Goal: Information Seeking & Learning: Learn about a topic

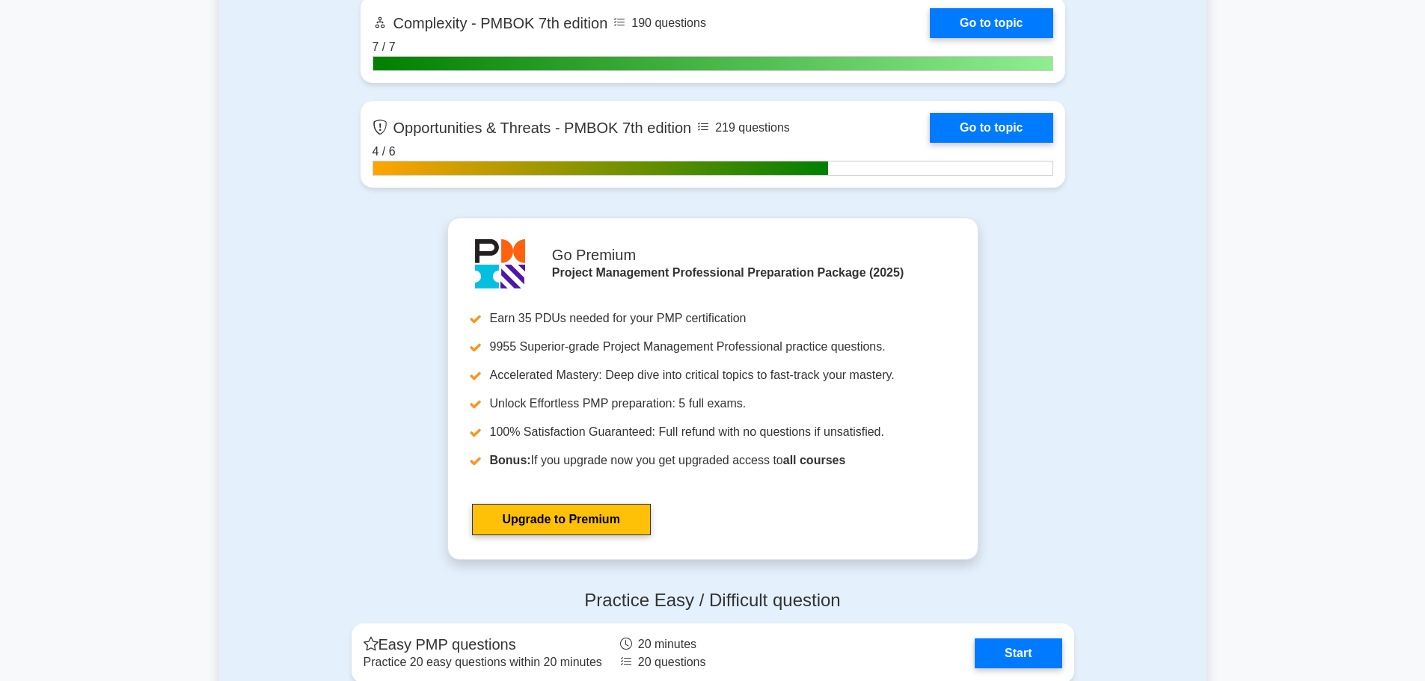
scroll to position [5235, 0]
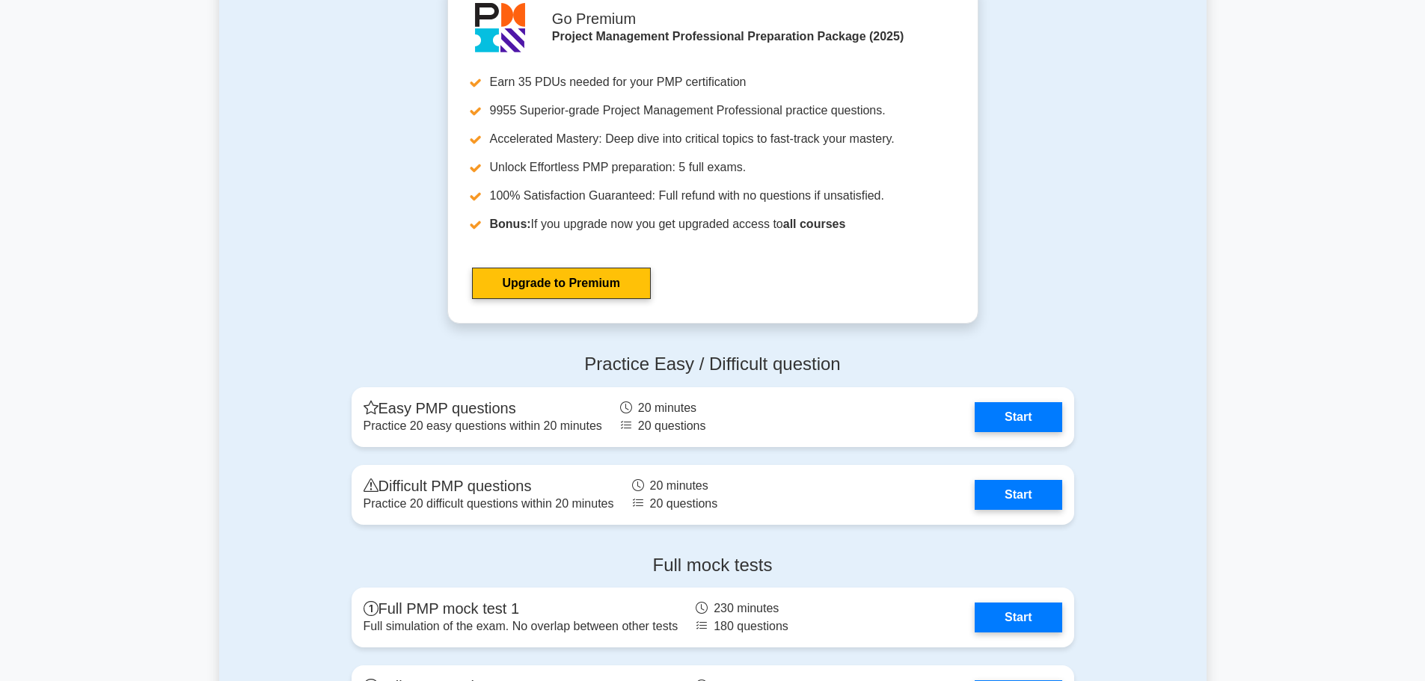
scroll to position [5309, 0]
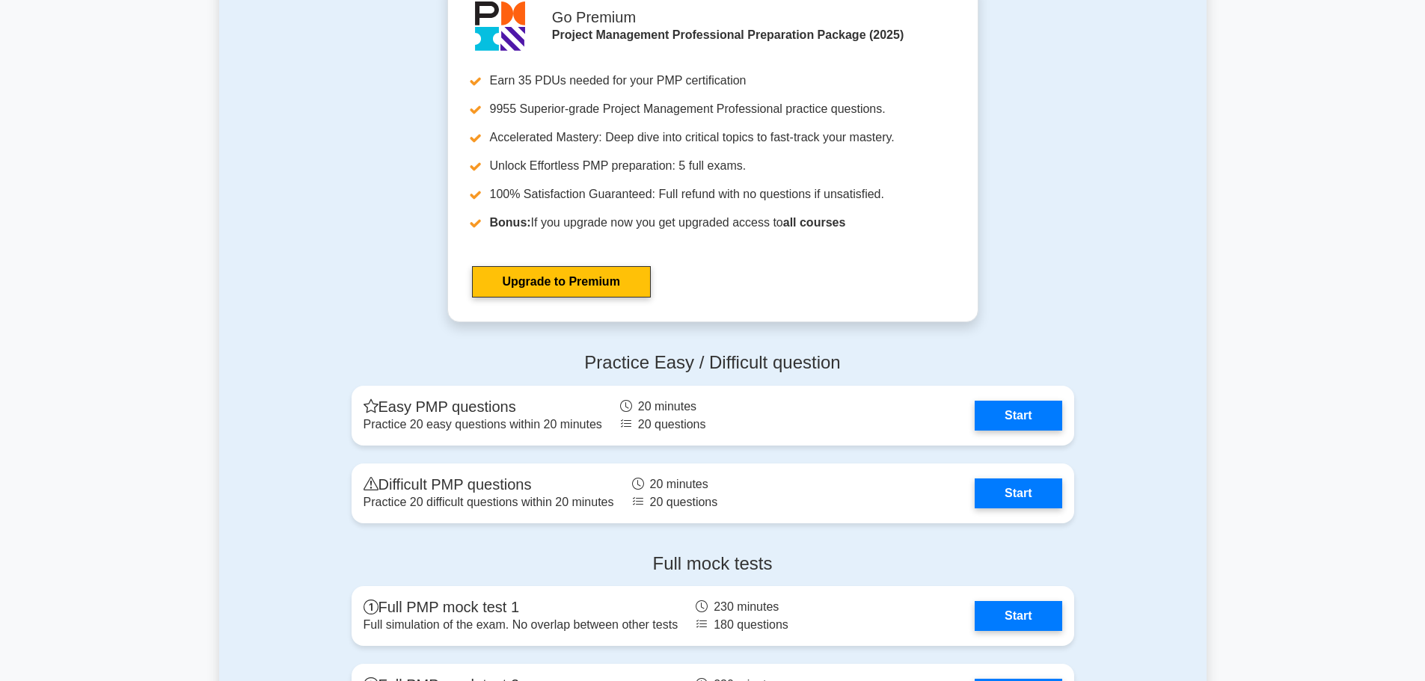
click at [998, 408] on link "Start" at bounding box center [1017, 412] width 87 height 30
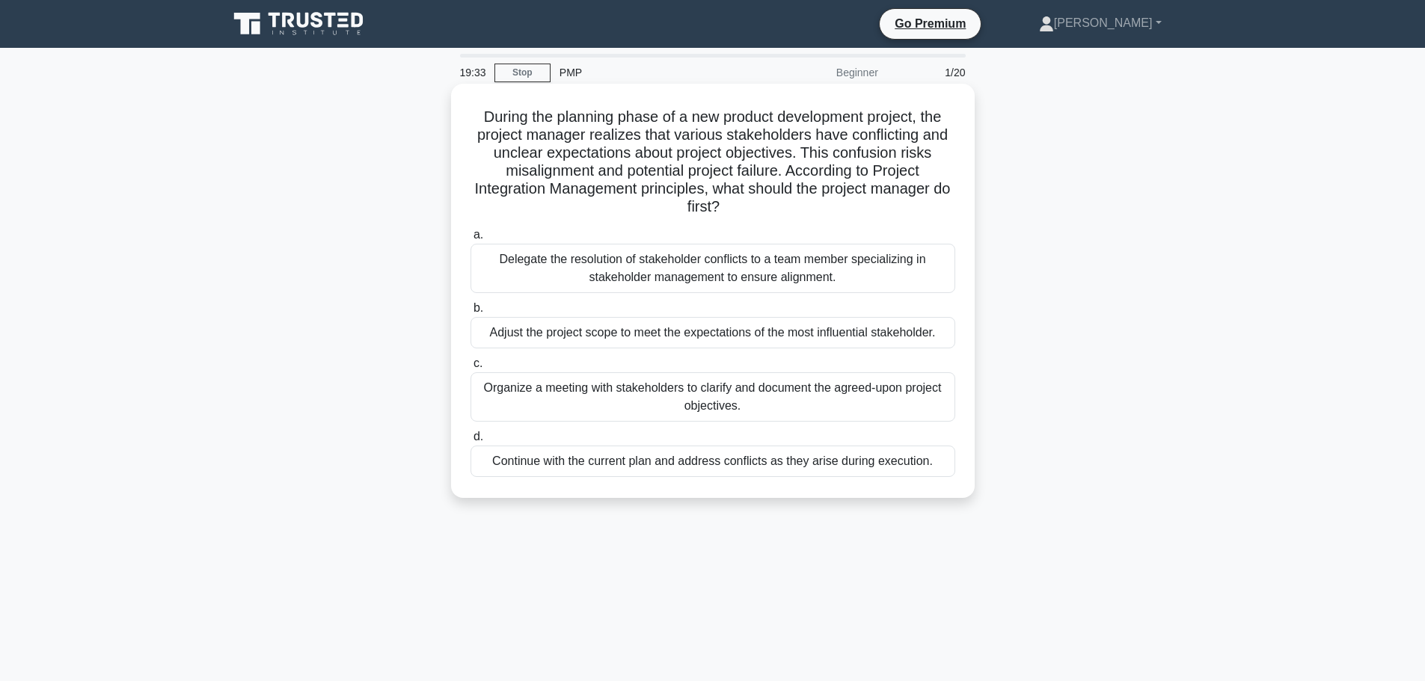
click at [726, 408] on div "Organize a meeting with stakeholders to clarify and document the agreed-upon pr…" at bounding box center [712, 396] width 485 height 49
click at [470, 369] on input "c. Organize a meeting with stakeholders to clarify and document the agreed-upon…" at bounding box center [470, 364] width 0 height 10
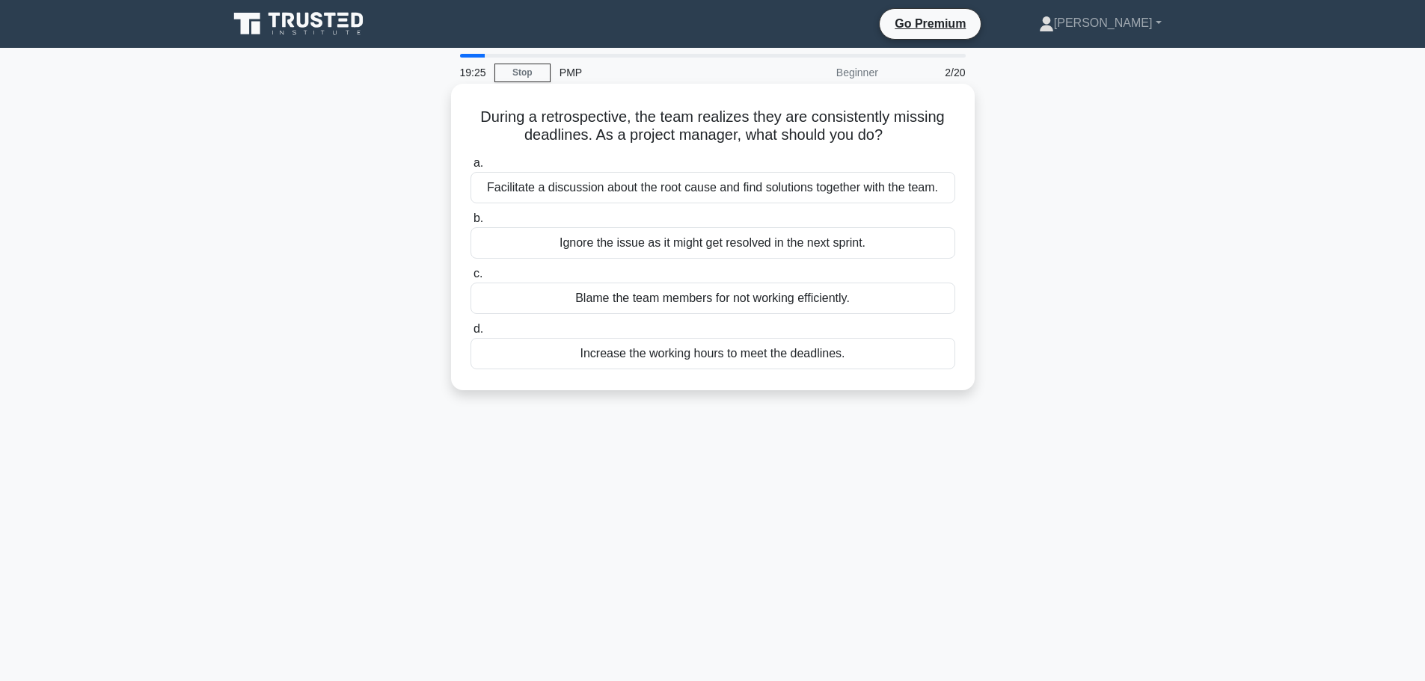
click at [719, 195] on div "Facilitate a discussion about the root cause and find solutions together with t…" at bounding box center [712, 187] width 485 height 31
click at [470, 168] on input "a. Facilitate a discussion about the root cause and find solutions together wit…" at bounding box center [470, 164] width 0 height 10
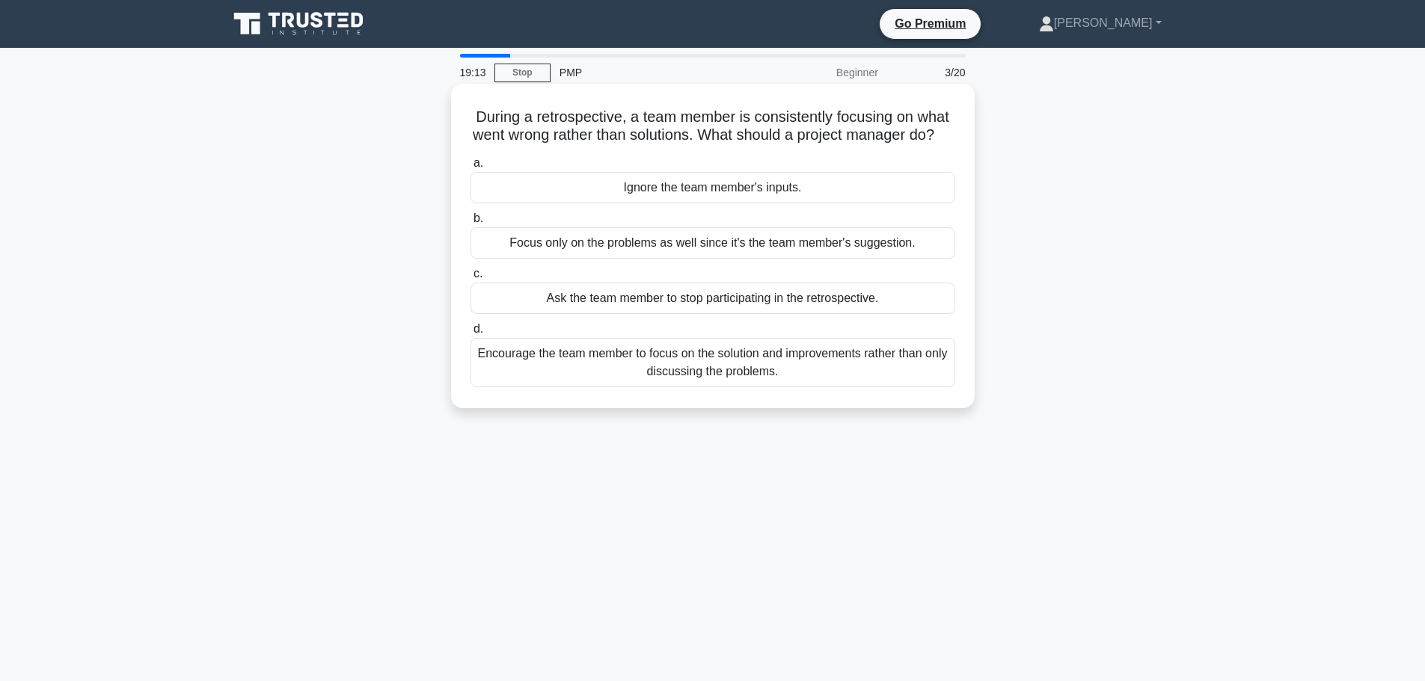
click at [722, 387] on div "Encourage the team member to focus on the solution and improvements rather than…" at bounding box center [712, 362] width 485 height 49
click at [470, 334] on input "d. Encourage the team member to focus on the solution and improvements rather t…" at bounding box center [470, 330] width 0 height 10
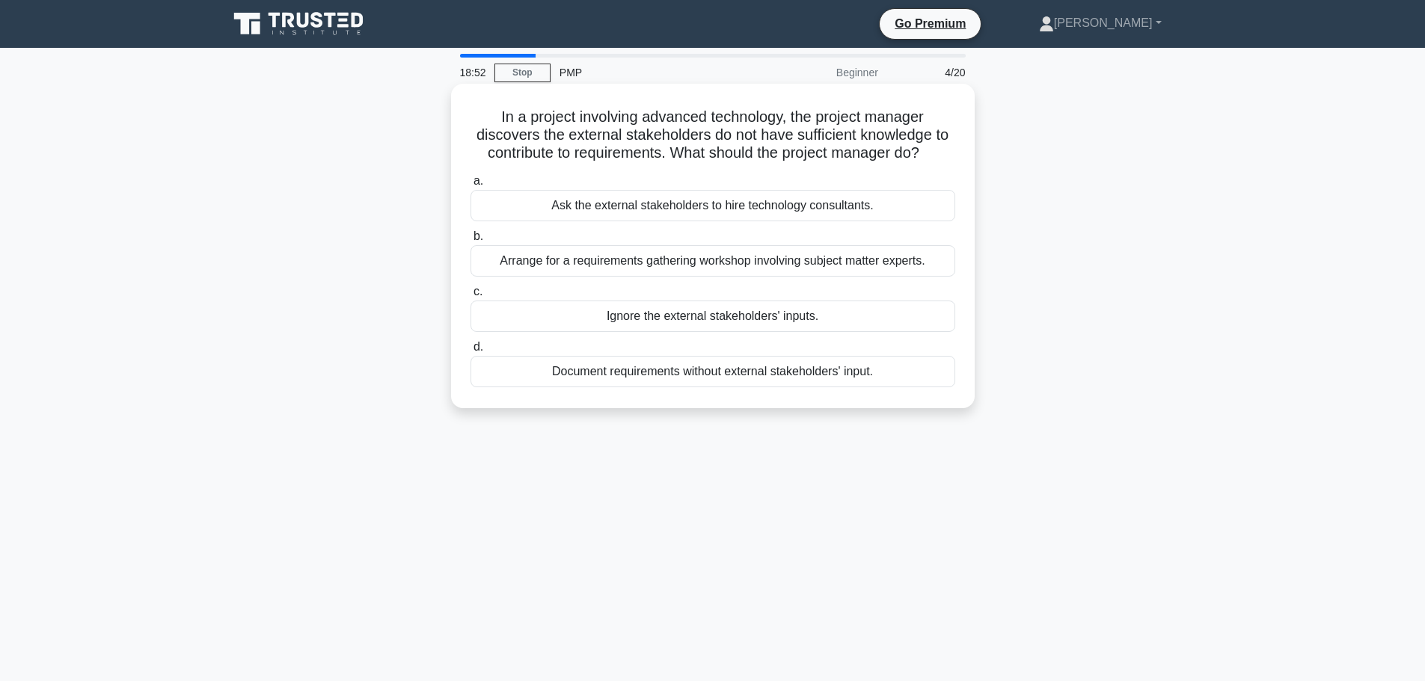
click at [775, 264] on div "Arrange for a requirements gathering workshop involving subject matter experts." at bounding box center [712, 260] width 485 height 31
click at [470, 242] on input "b. Arrange for a requirements gathering workshop involving subject matter exper…" at bounding box center [470, 237] width 0 height 10
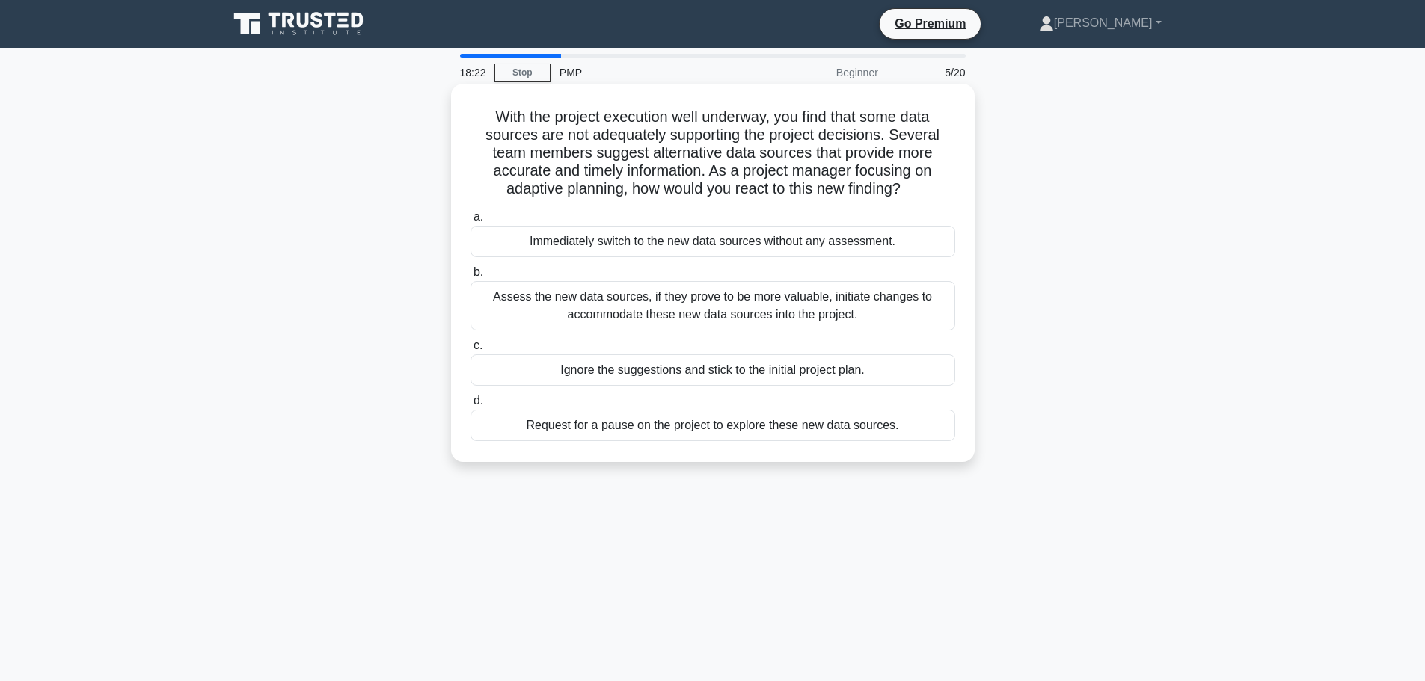
click at [777, 326] on div "Assess the new data sources, if they prove to be more valuable, initiate change…" at bounding box center [712, 305] width 485 height 49
click at [470, 277] on input "b. Assess the new data sources, if they prove to be more valuable, initiate cha…" at bounding box center [470, 273] width 0 height 10
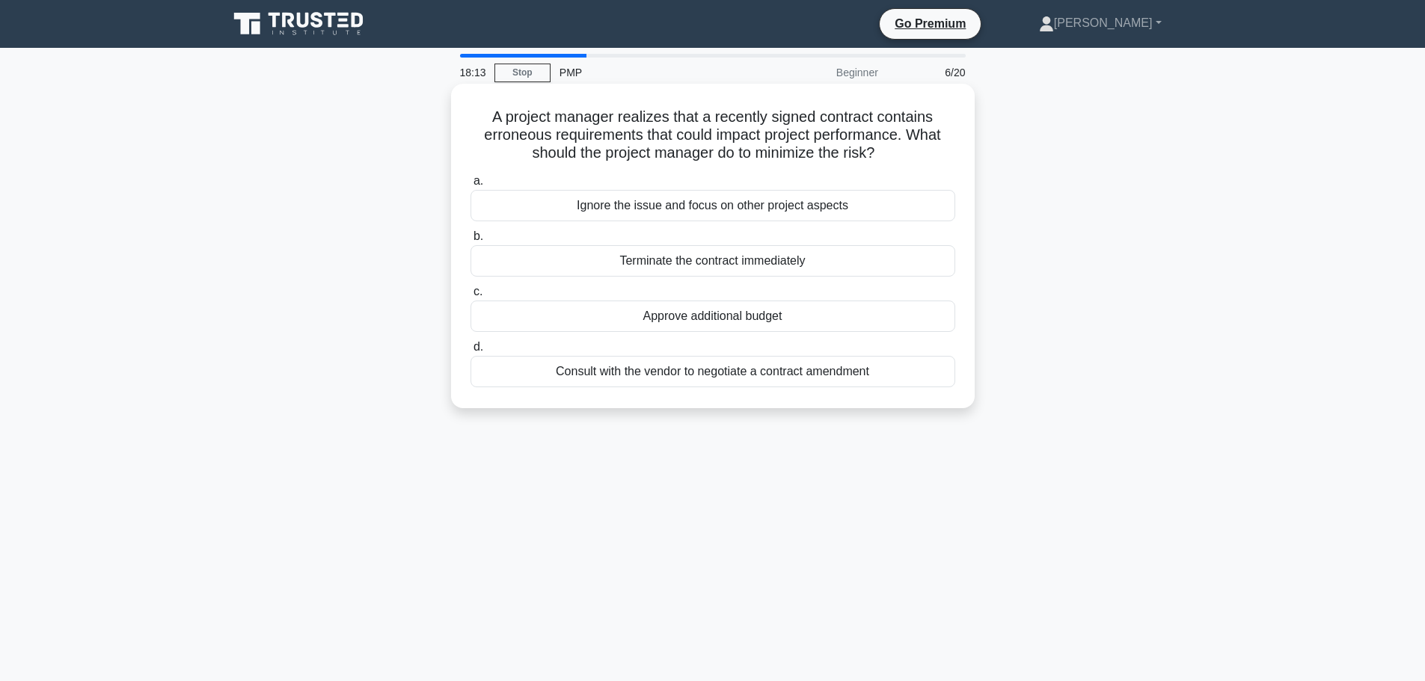
click at [745, 381] on div "Consult with the vendor to negotiate a contract amendment" at bounding box center [712, 371] width 485 height 31
click at [470, 352] on input "d. Consult with the vendor to negotiate a contract amendment" at bounding box center [470, 347] width 0 height 10
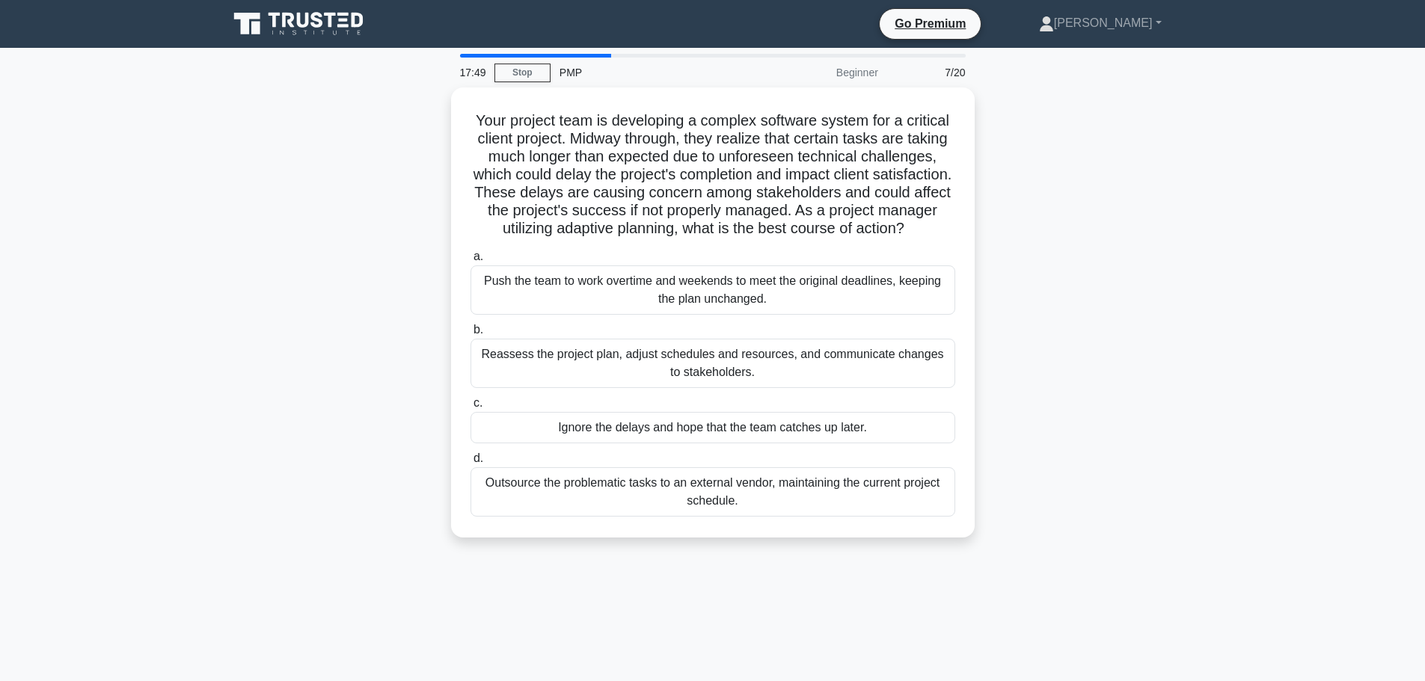
click at [745, 381] on div "Reassess the project plan, adjust schedules and resources, and communicate chan…" at bounding box center [712, 363] width 485 height 49
click at [470, 335] on input "b. Reassess the project plan, adjust schedules and resources, and communicate c…" at bounding box center [470, 330] width 0 height 10
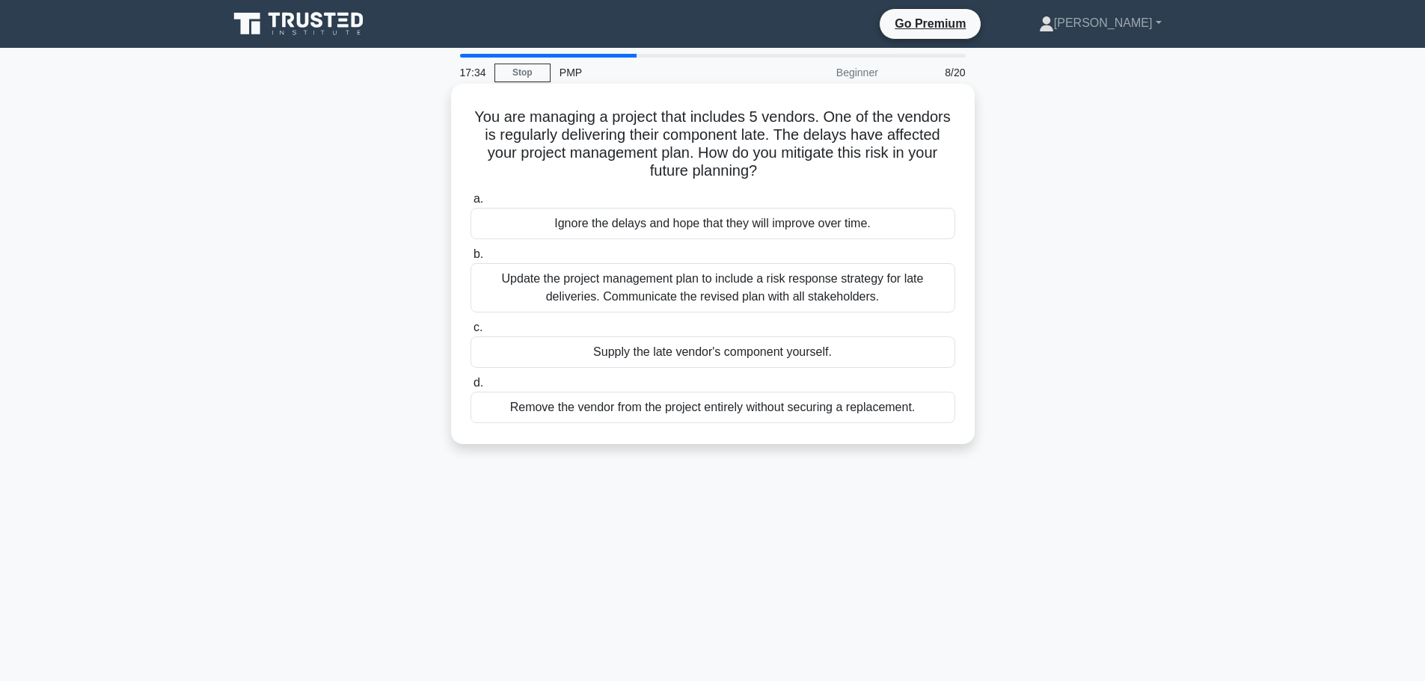
click at [764, 298] on div "Update the project management plan to include a risk response strategy for late…" at bounding box center [712, 287] width 485 height 49
click at [470, 259] on input "b. Update the project management plan to include a risk response strategy for l…" at bounding box center [470, 255] width 0 height 10
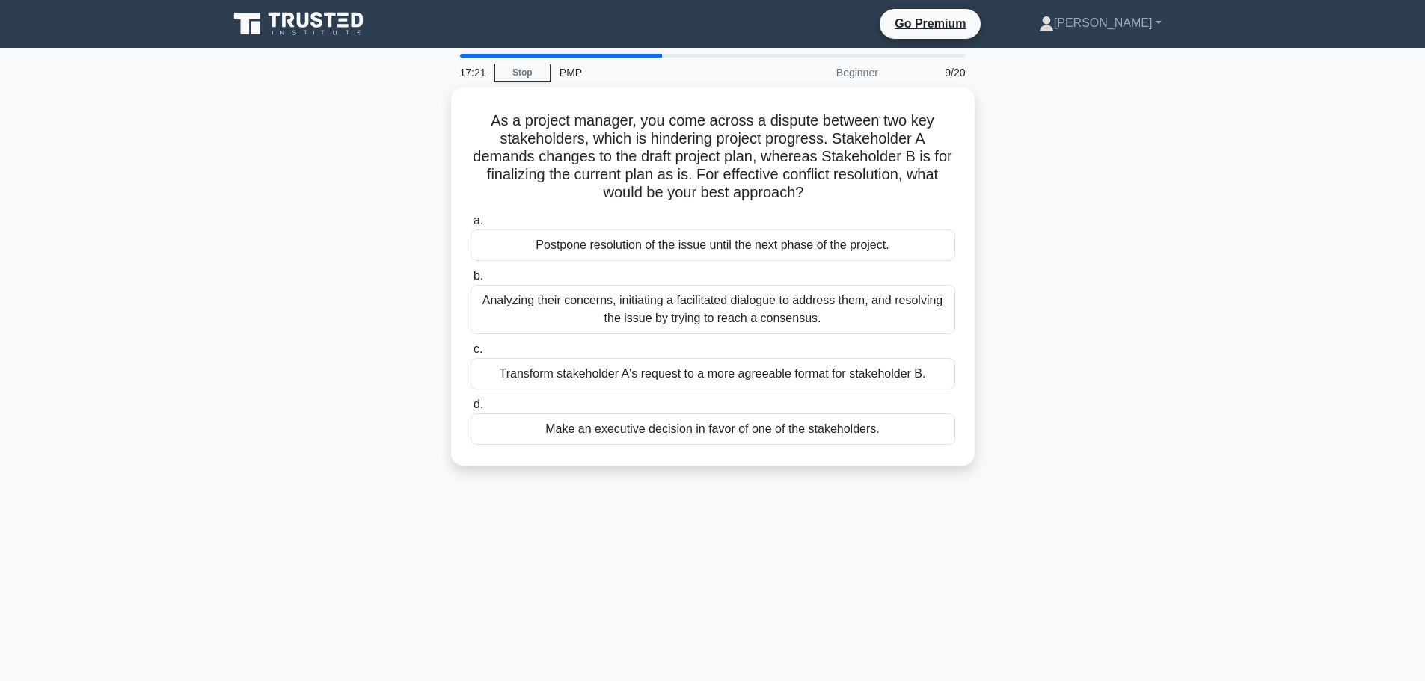
click at [764, 298] on div "Analyzing their concerns, initiating a facilitated dialogue to address them, an…" at bounding box center [712, 309] width 485 height 49
click at [470, 281] on input "b. Analyzing their concerns, initiating a facilitated dialogue to address them,…" at bounding box center [470, 276] width 0 height 10
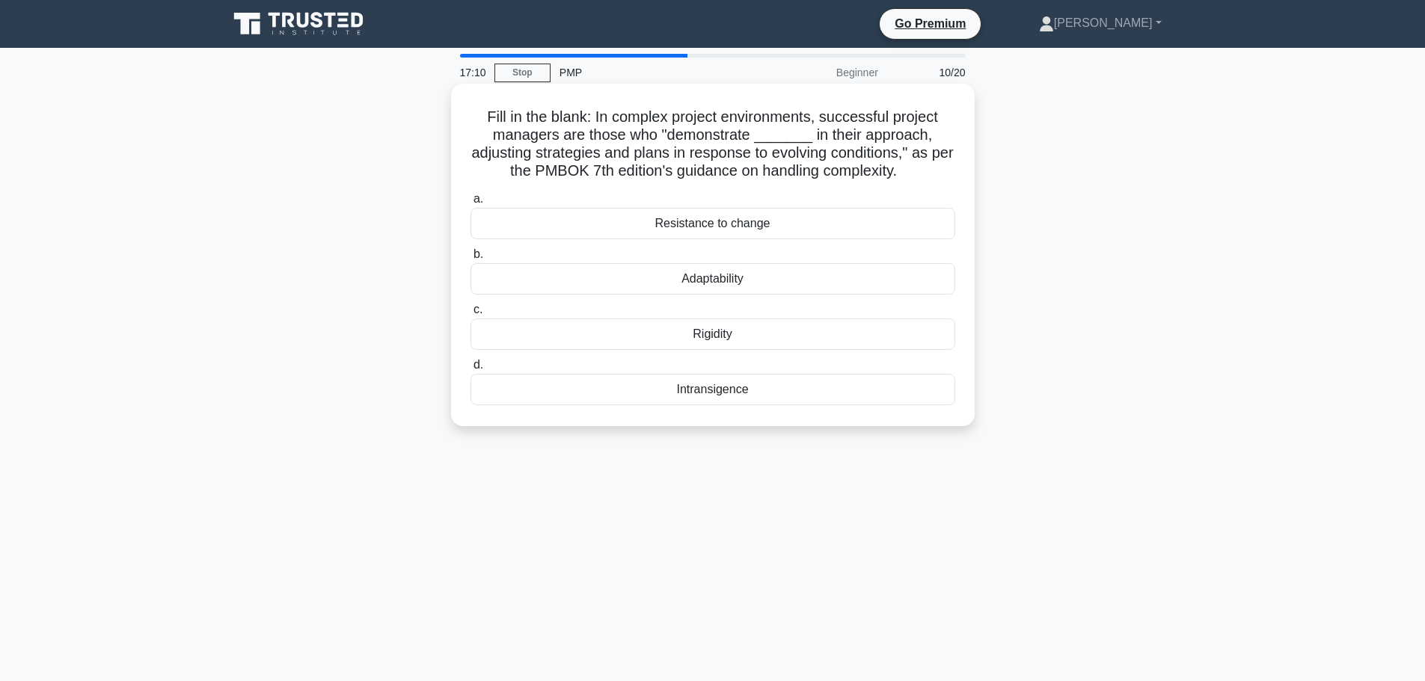
click at [766, 282] on div "Adaptability" at bounding box center [712, 278] width 485 height 31
click at [470, 259] on input "b. Adaptability" at bounding box center [470, 255] width 0 height 10
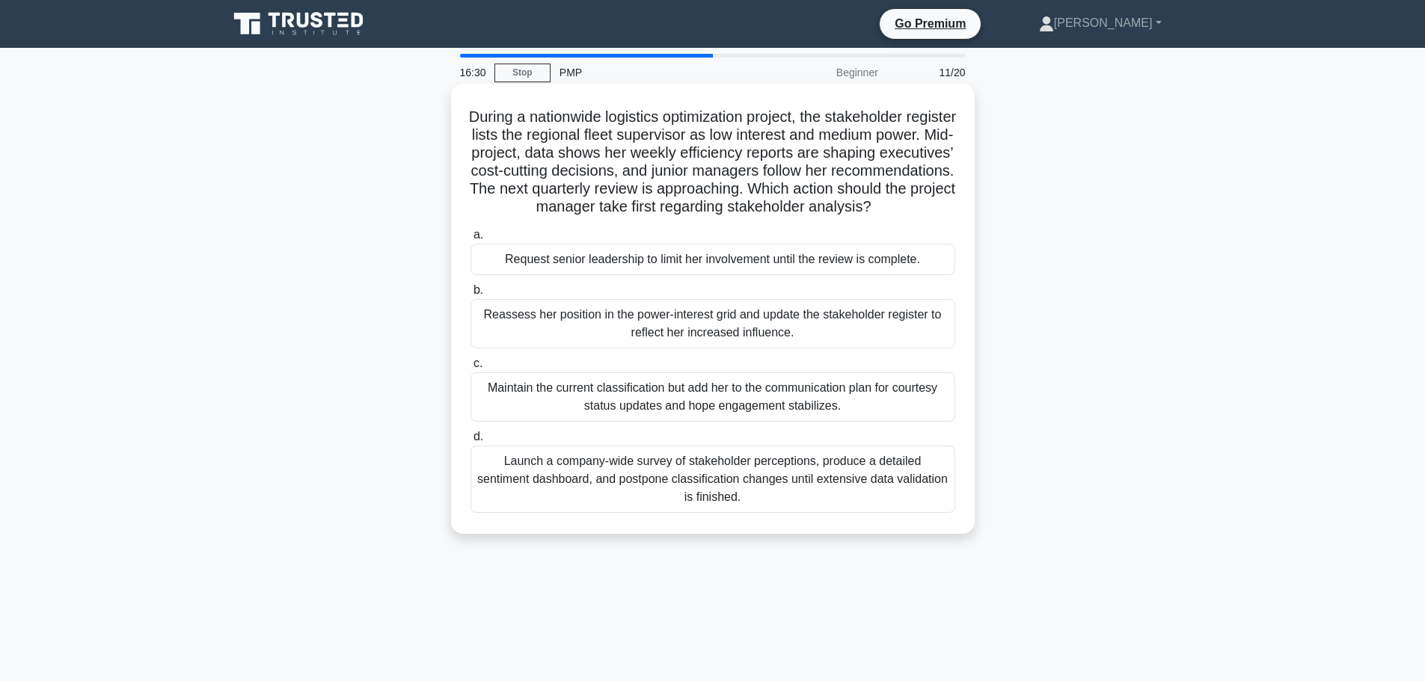
click at [761, 339] on div "Reassess her position in the power-interest grid and update the stakeholder reg…" at bounding box center [712, 323] width 485 height 49
click at [470, 295] on input "b. Reassess her position in the power-interest grid and update the stakeholder …" at bounding box center [470, 291] width 0 height 10
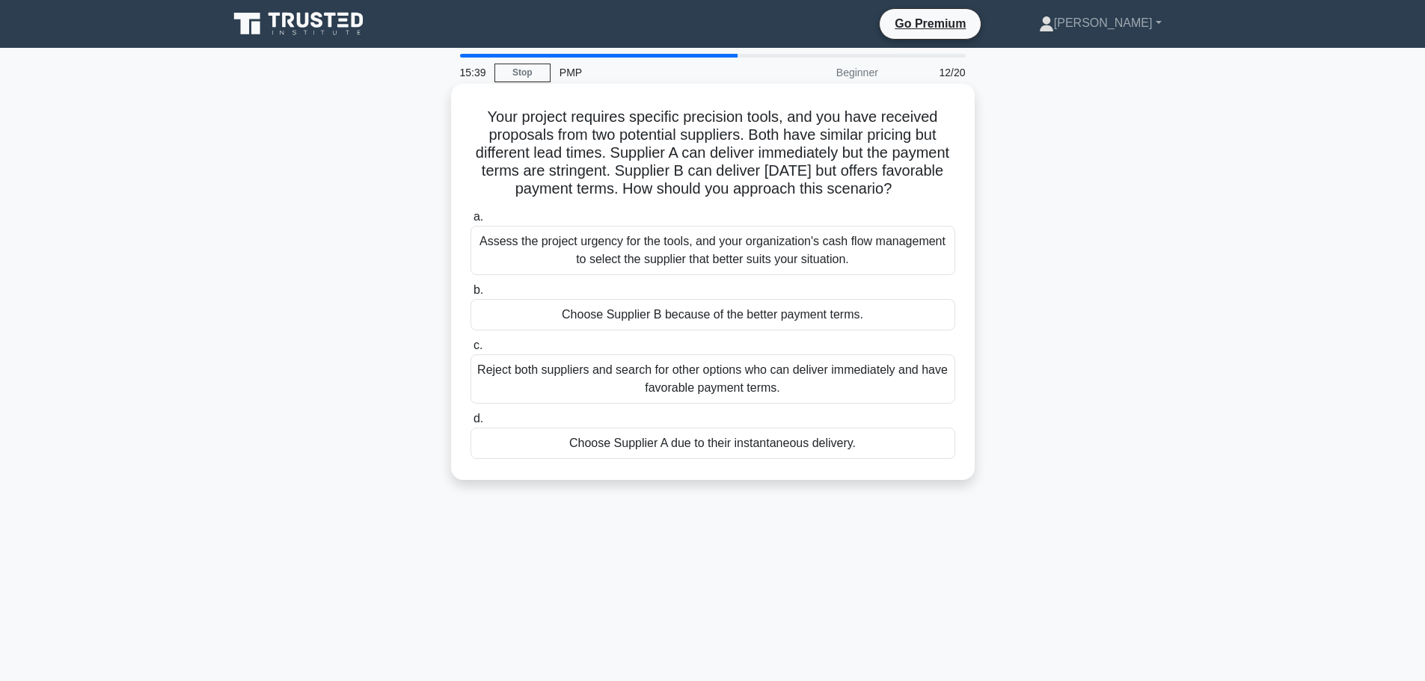
click at [726, 275] on div "Assess the project urgency for the tools, and your organization's cash flow man…" at bounding box center [712, 250] width 485 height 49
click at [470, 222] on input "a. Assess the project urgency for the tools, and your organization's cash flow …" at bounding box center [470, 217] width 0 height 10
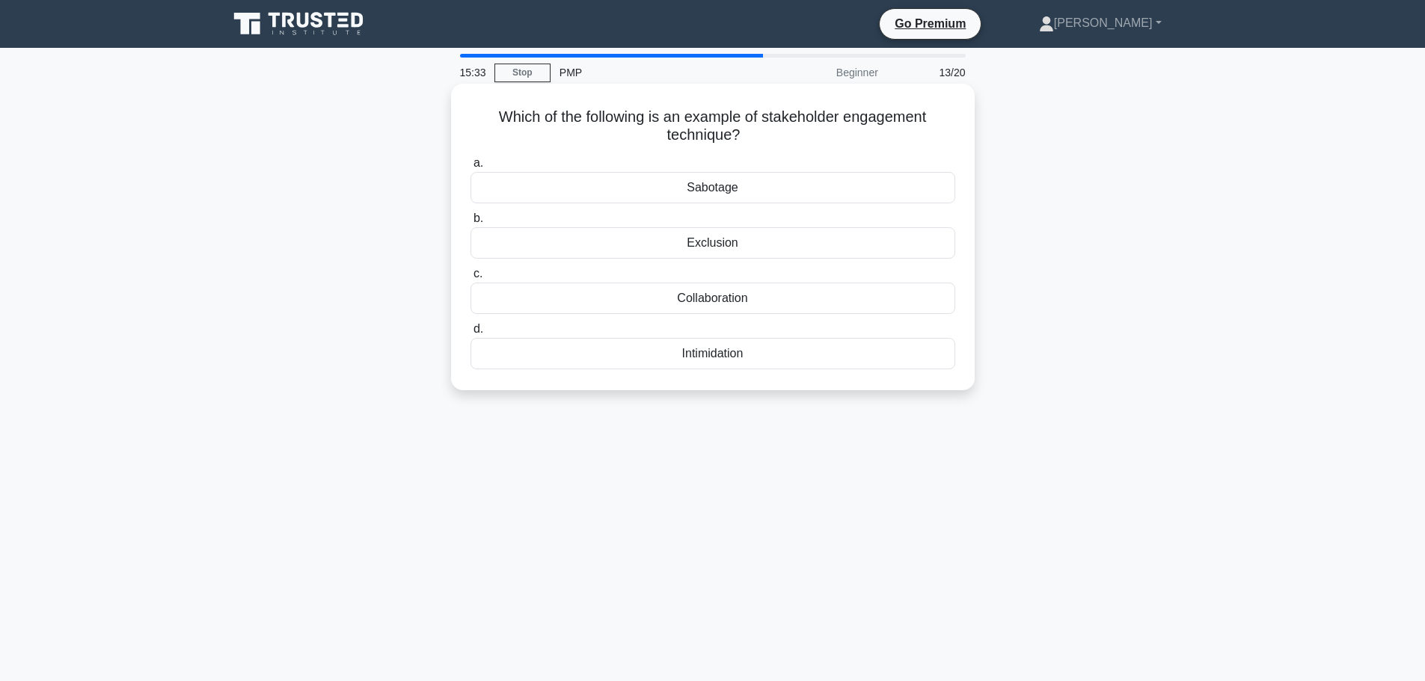
click at [726, 301] on div "Collaboration" at bounding box center [712, 298] width 485 height 31
click at [470, 279] on input "c. Collaboration" at bounding box center [470, 274] width 0 height 10
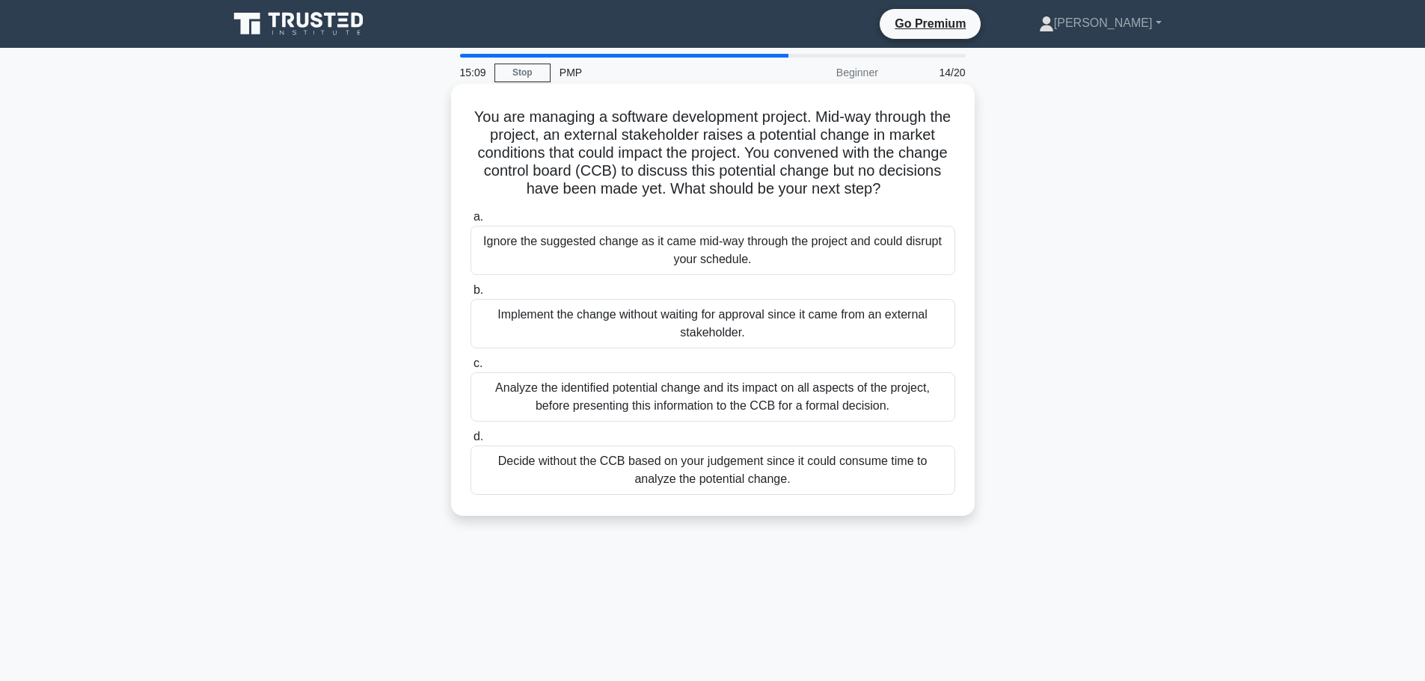
click at [719, 393] on div "Analyze the identified potential change and its impact on all aspects of the pr…" at bounding box center [712, 396] width 485 height 49
click at [470, 369] on input "c. Analyze the identified potential change and its impact on all aspects of the…" at bounding box center [470, 364] width 0 height 10
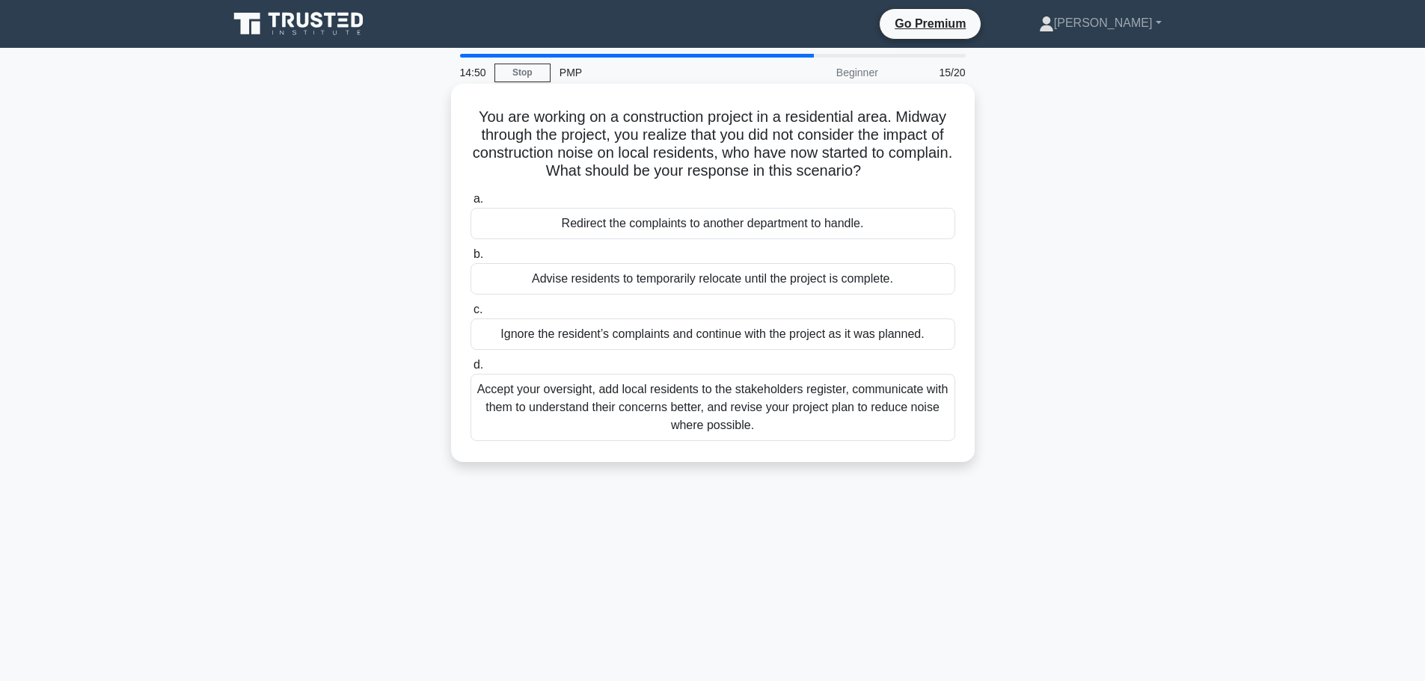
click at [717, 422] on div "Accept your oversight, add local residents to the stakeholders register, commun…" at bounding box center [712, 407] width 485 height 67
click at [470, 370] on input "d. Accept your oversight, add local residents to the stakeholders register, com…" at bounding box center [470, 365] width 0 height 10
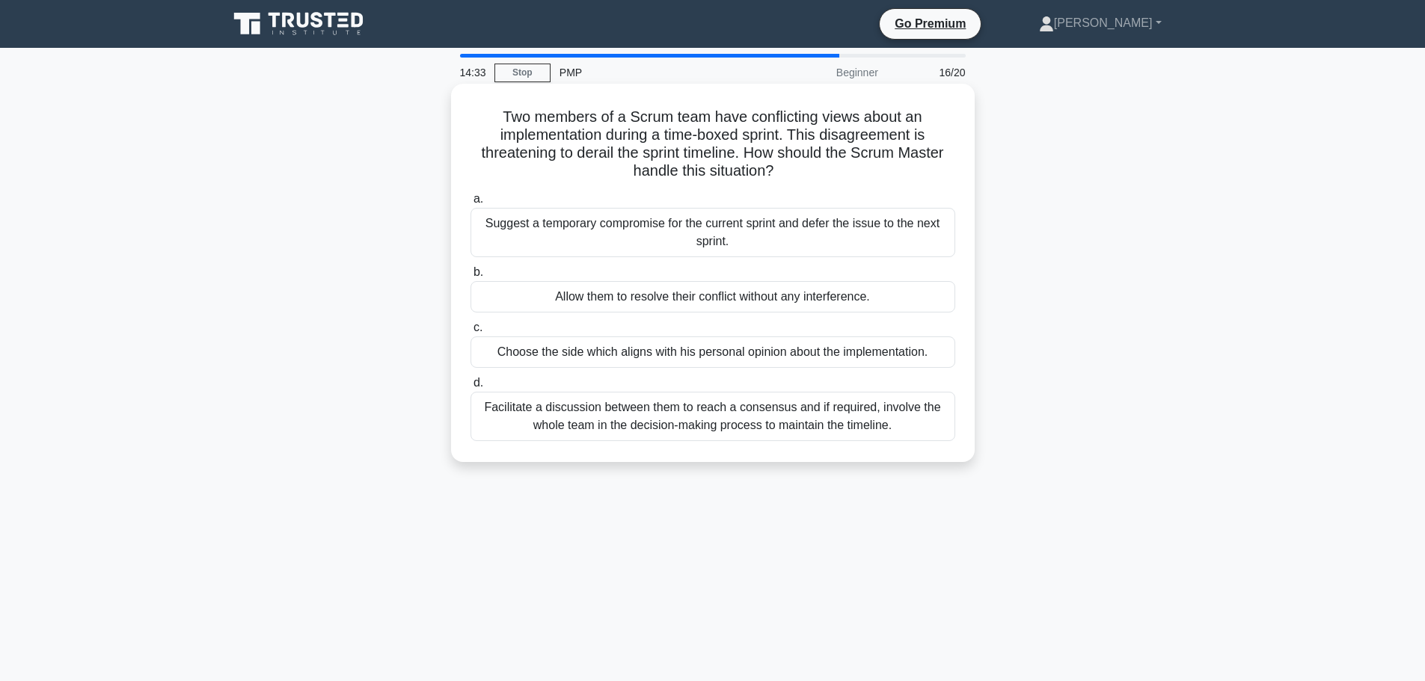
click at [716, 422] on div "Facilitate a discussion between them to reach a consensus and if required, invo…" at bounding box center [712, 416] width 485 height 49
click at [470, 388] on input "d. Facilitate a discussion between them to reach a consensus and if required, i…" at bounding box center [470, 383] width 0 height 10
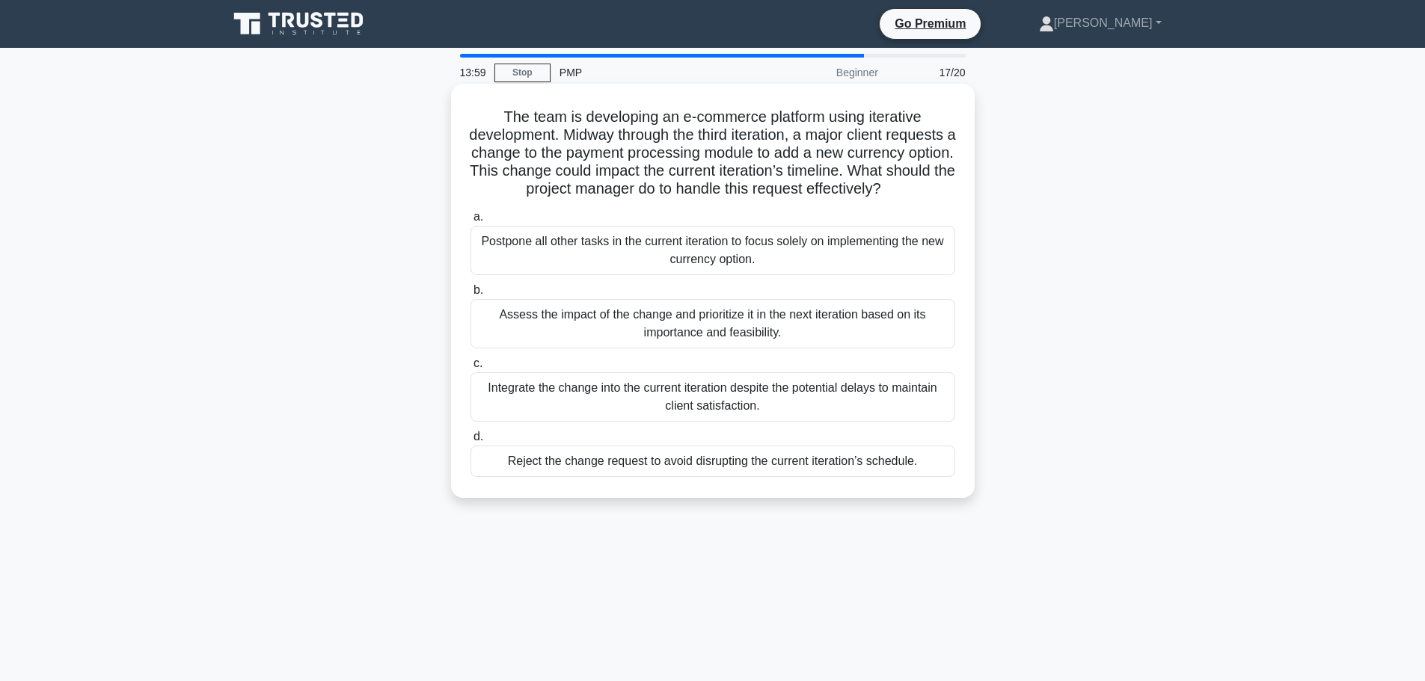
click at [813, 345] on div "Assess the impact of the change and prioritize it in the next iteration based o…" at bounding box center [712, 323] width 485 height 49
click at [470, 295] on input "b. Assess the impact of the change and prioritize it in the next iteration base…" at bounding box center [470, 291] width 0 height 10
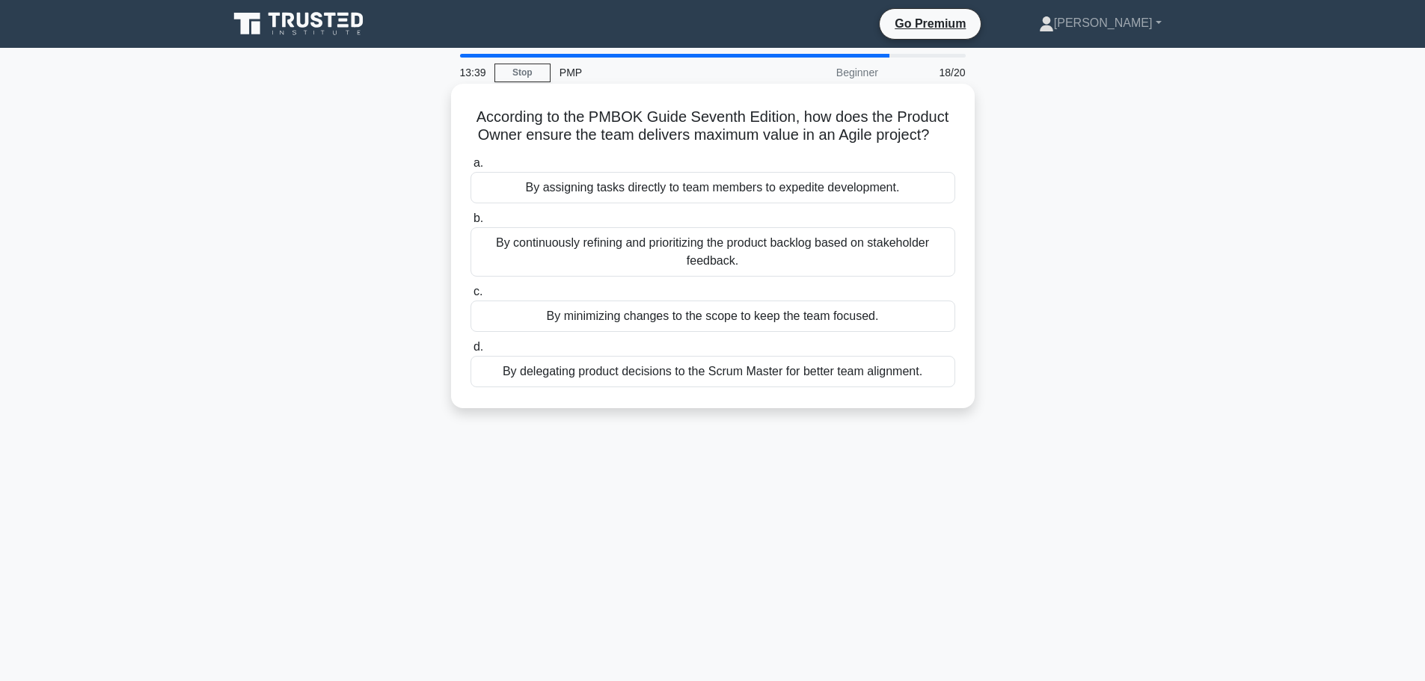
click at [784, 256] on div "By continuously refining and prioritizing the product backlog based on stakehol…" at bounding box center [712, 251] width 485 height 49
click at [470, 224] on input "b. By continuously refining and prioritizing the product backlog based on stake…" at bounding box center [470, 219] width 0 height 10
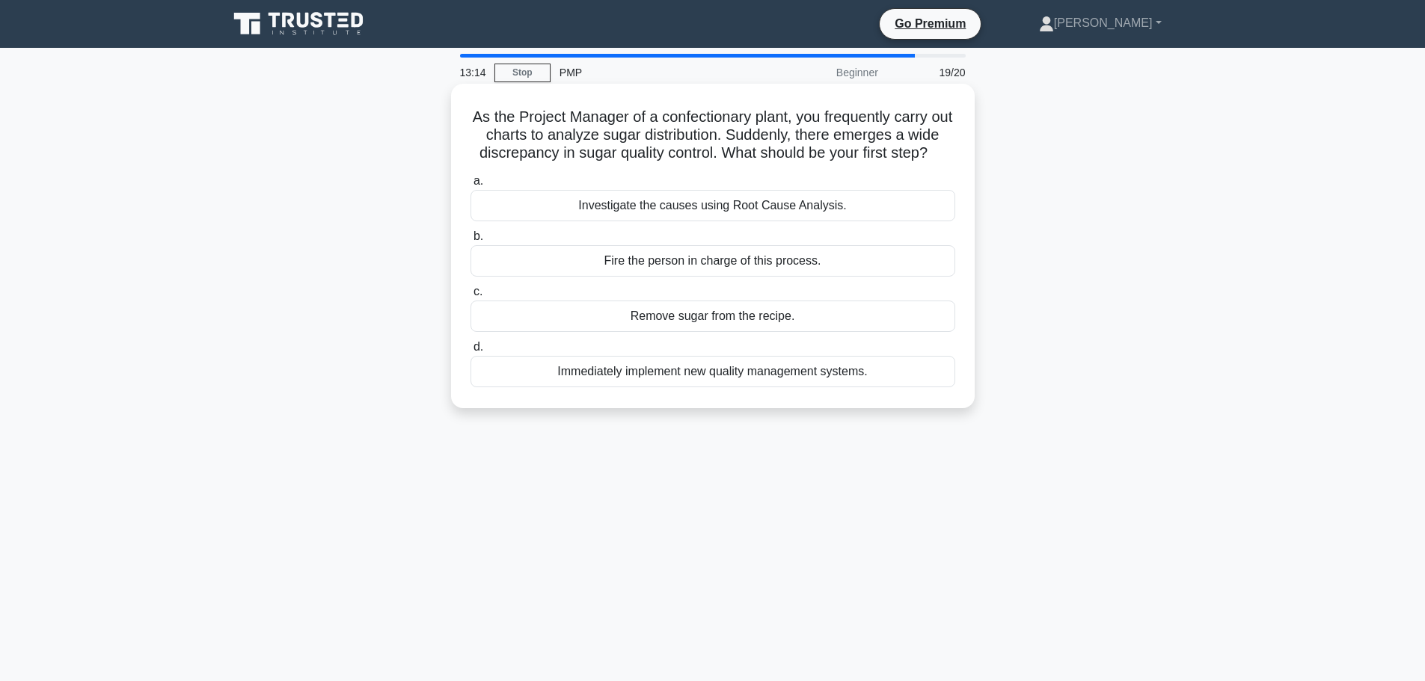
click at [784, 221] on div "Investigate the causes using Root Cause Analysis." at bounding box center [712, 205] width 485 height 31
click at [470, 186] on input "a. Investigate the causes using Root Cause Analysis." at bounding box center [470, 181] width 0 height 10
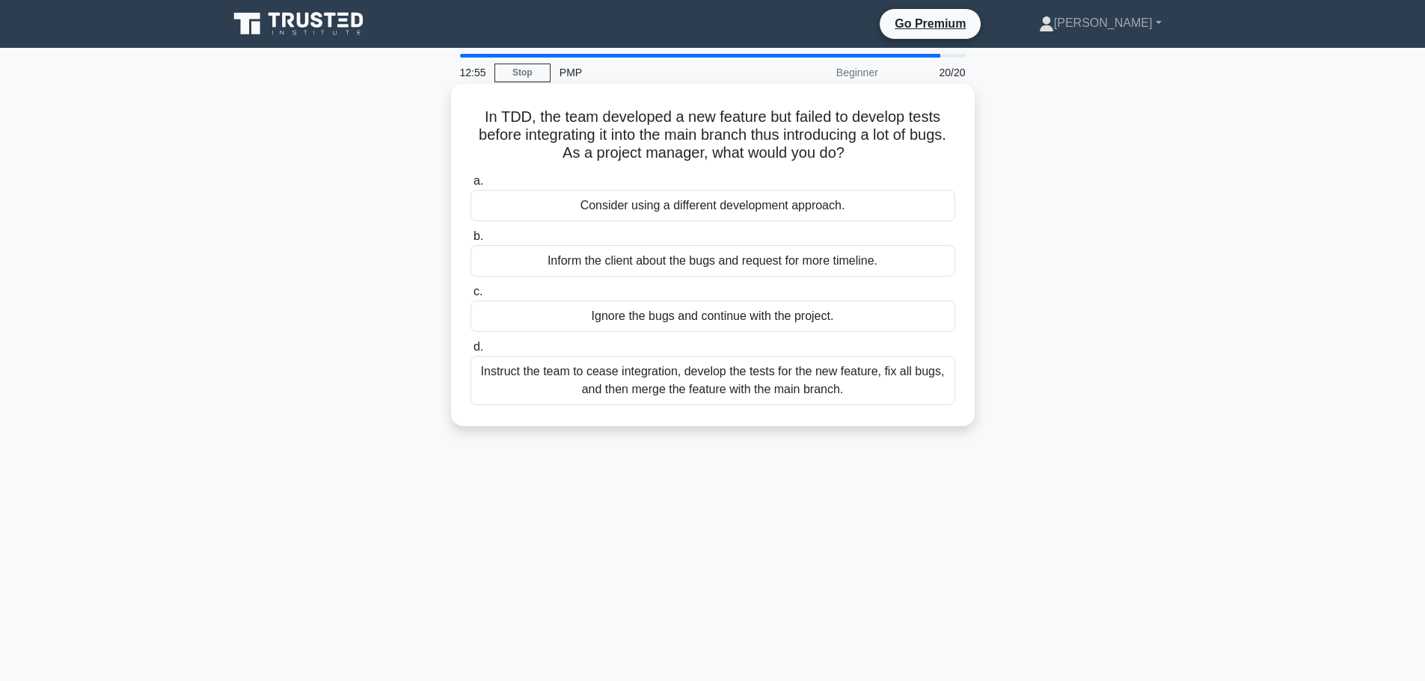
click at [754, 396] on div "Instruct the team to cease integration, develop the tests for the new feature, …" at bounding box center [712, 380] width 485 height 49
click at [470, 352] on input "d. Instruct the team to cease integration, develop the tests for the new featur…" at bounding box center [470, 347] width 0 height 10
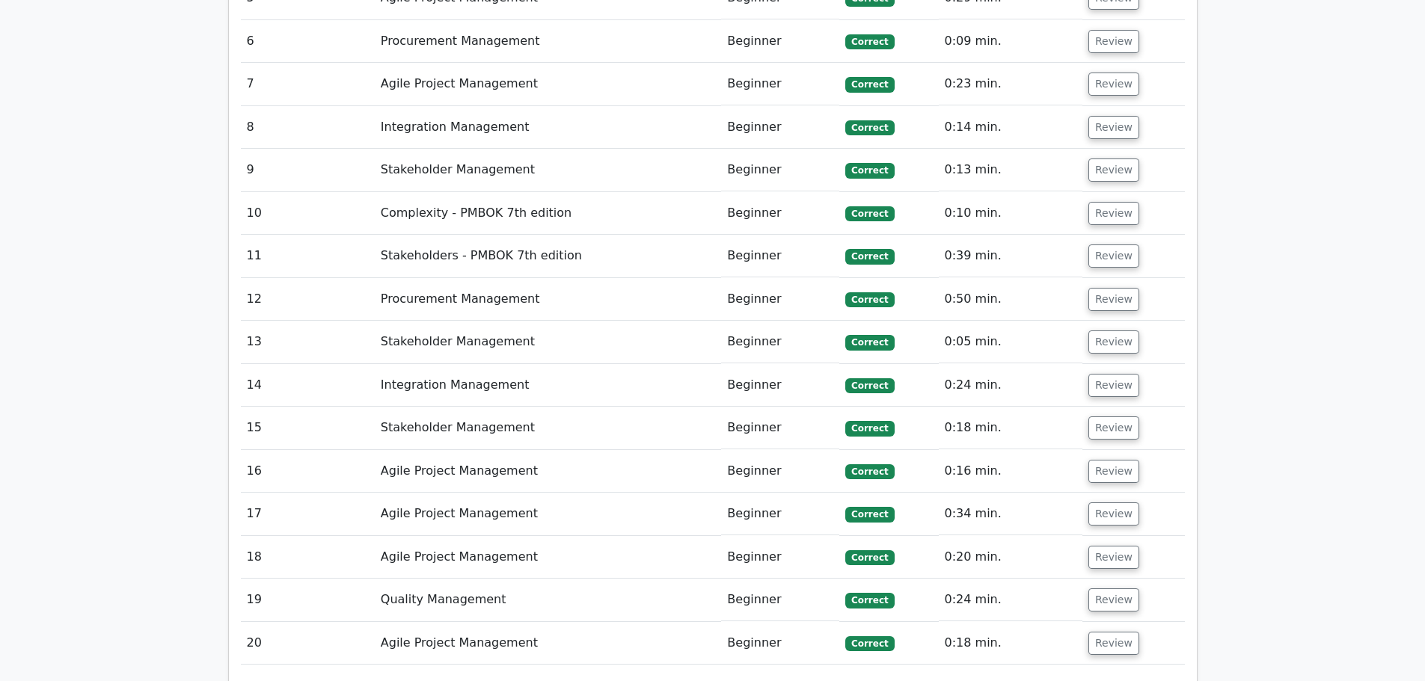
scroll to position [3044, 0]
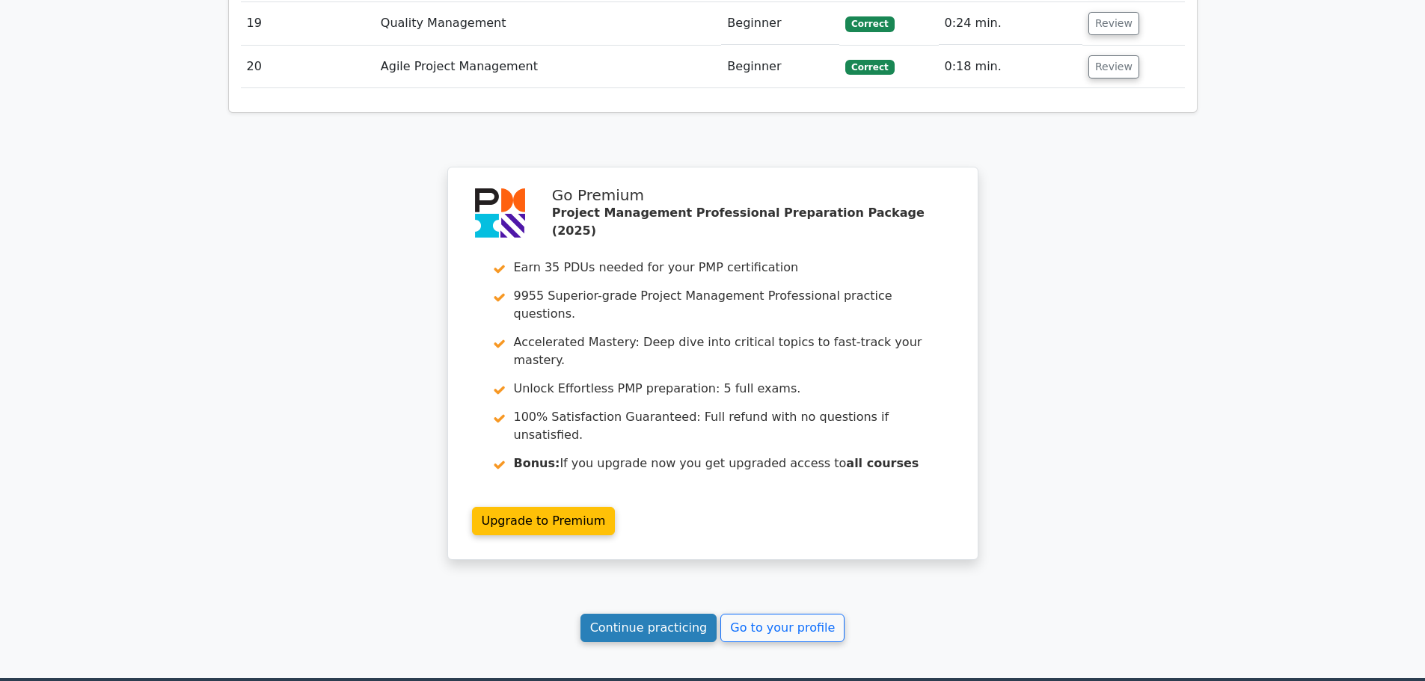
click at [663, 614] on link "Continue practicing" at bounding box center [648, 628] width 137 height 28
